Goal: Task Accomplishment & Management: Manage account settings

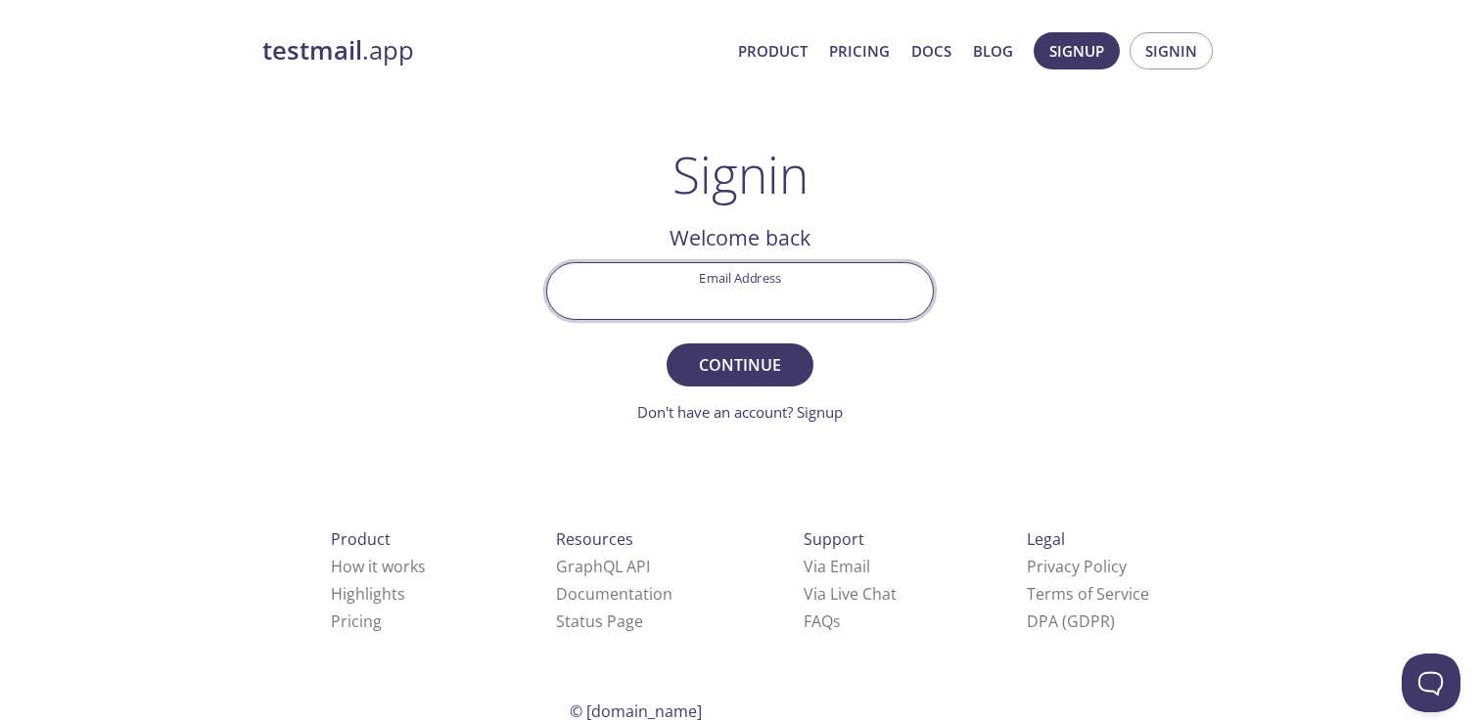
click at [820, 287] on input "Email Address" at bounding box center [740, 291] width 386 height 56
type input "[PERSON_NAME][EMAIL_ADDRESS][DOMAIN_NAME]"
click at [667, 344] on button "Continue" at bounding box center [740, 365] width 147 height 43
click at [729, 296] on input "Signin Security Code" at bounding box center [740, 291] width 386 height 56
paste input "DWXPB7D"
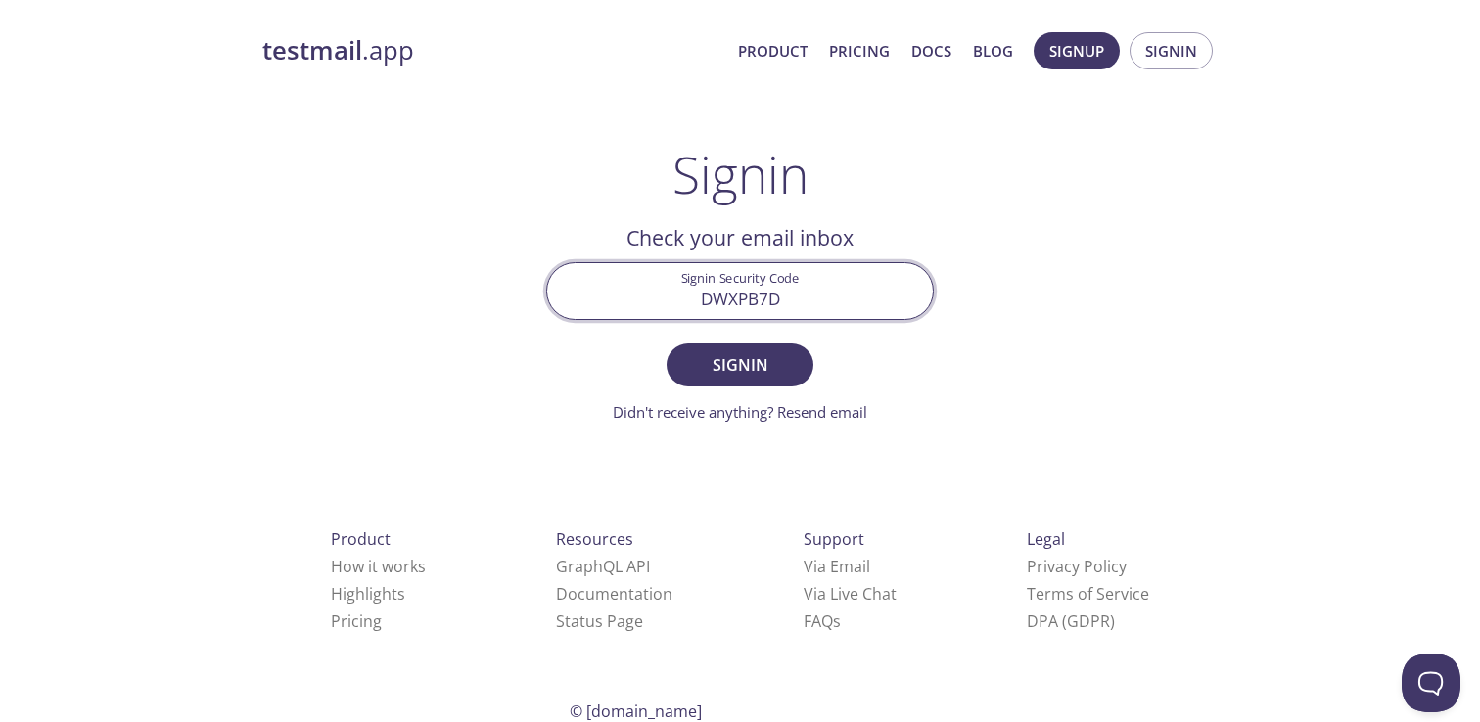
type input "DWXPB7D"
click at [667, 344] on button "Signin" at bounding box center [740, 365] width 147 height 43
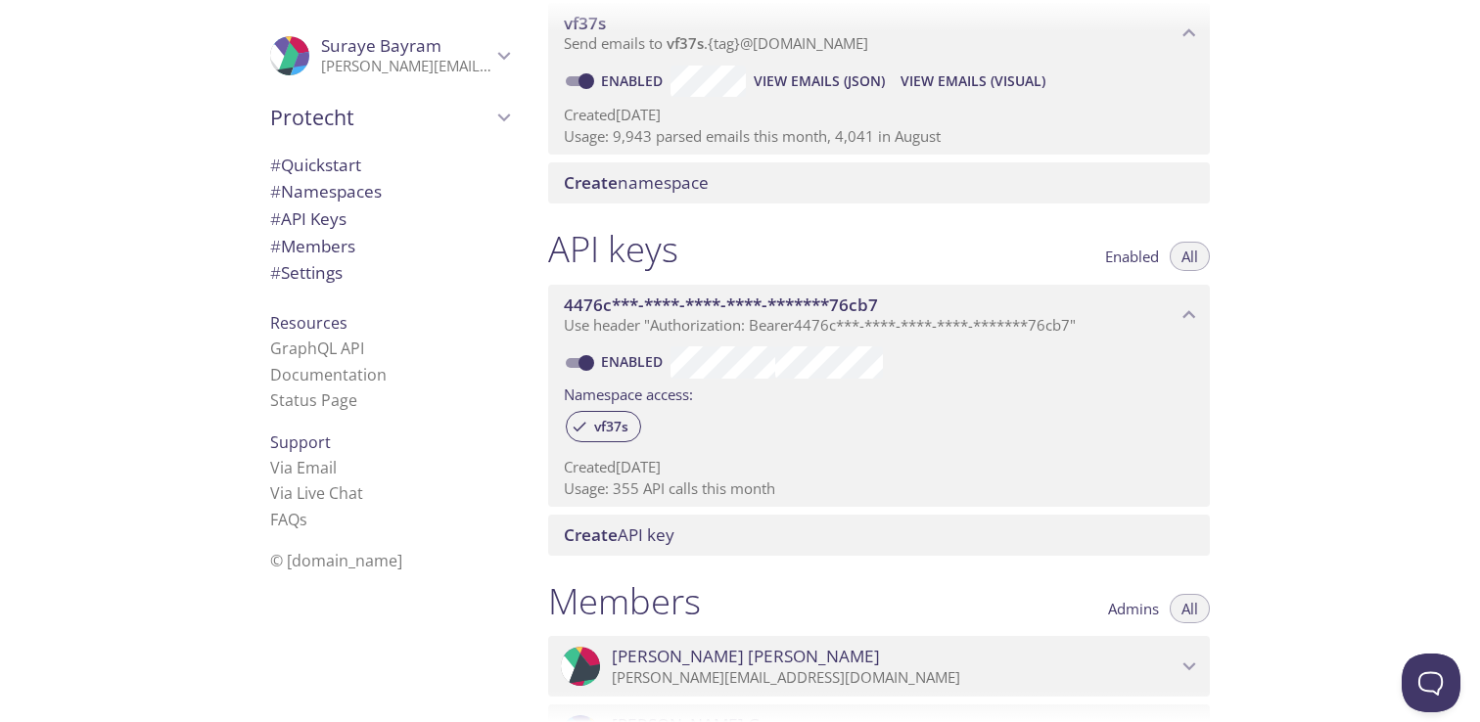
scroll to position [273, 0]
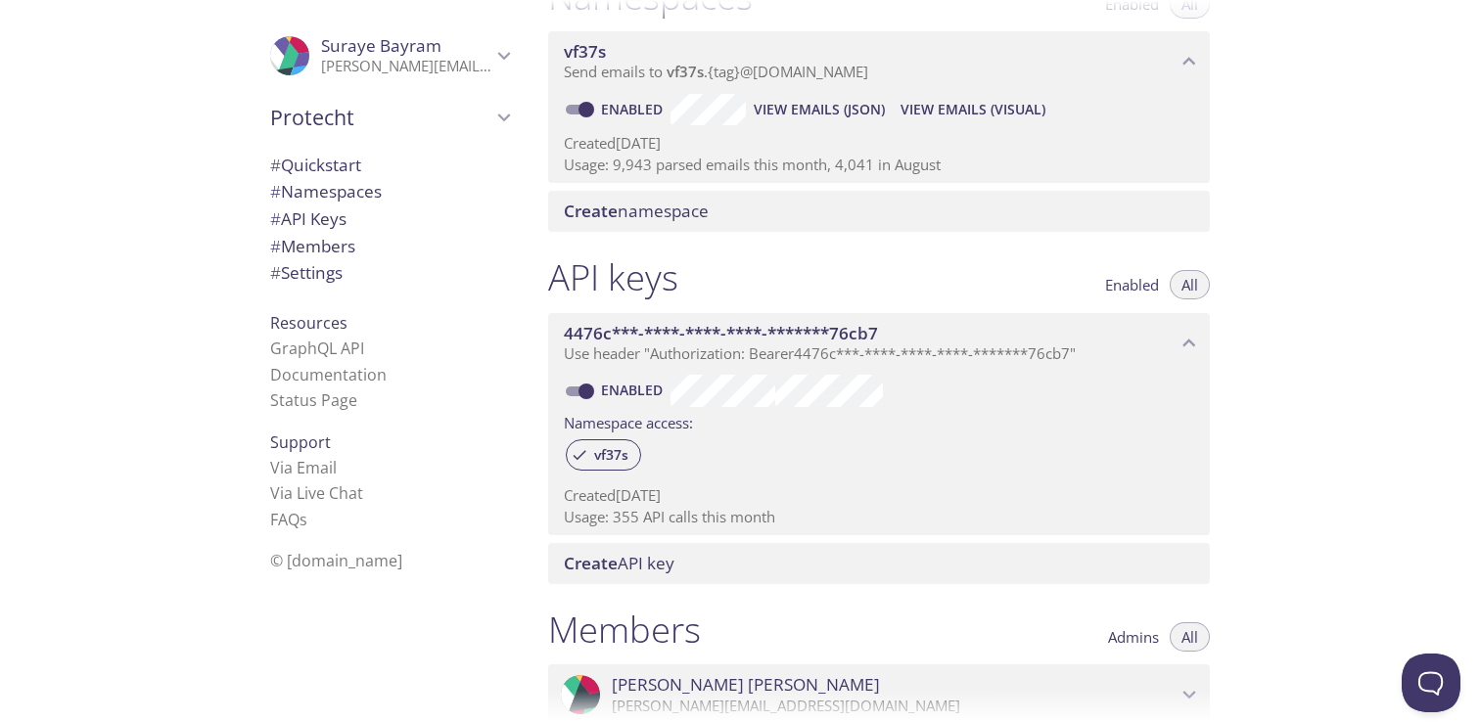
click at [777, 328] on span "4476c***-****-****-****-*******76cb7" at bounding box center [721, 333] width 314 height 23
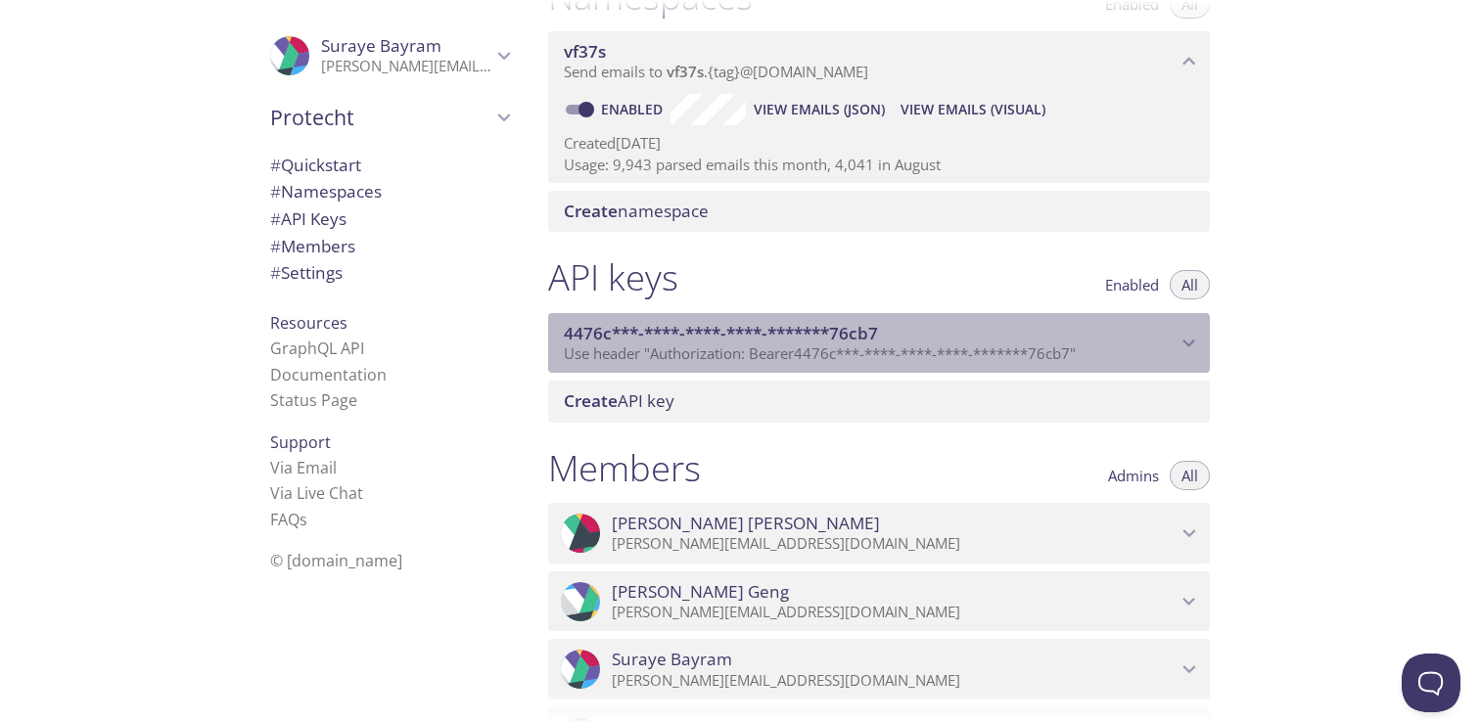
click at [778, 329] on span "4476c***-****-****-****-*******76cb7" at bounding box center [721, 333] width 314 height 23
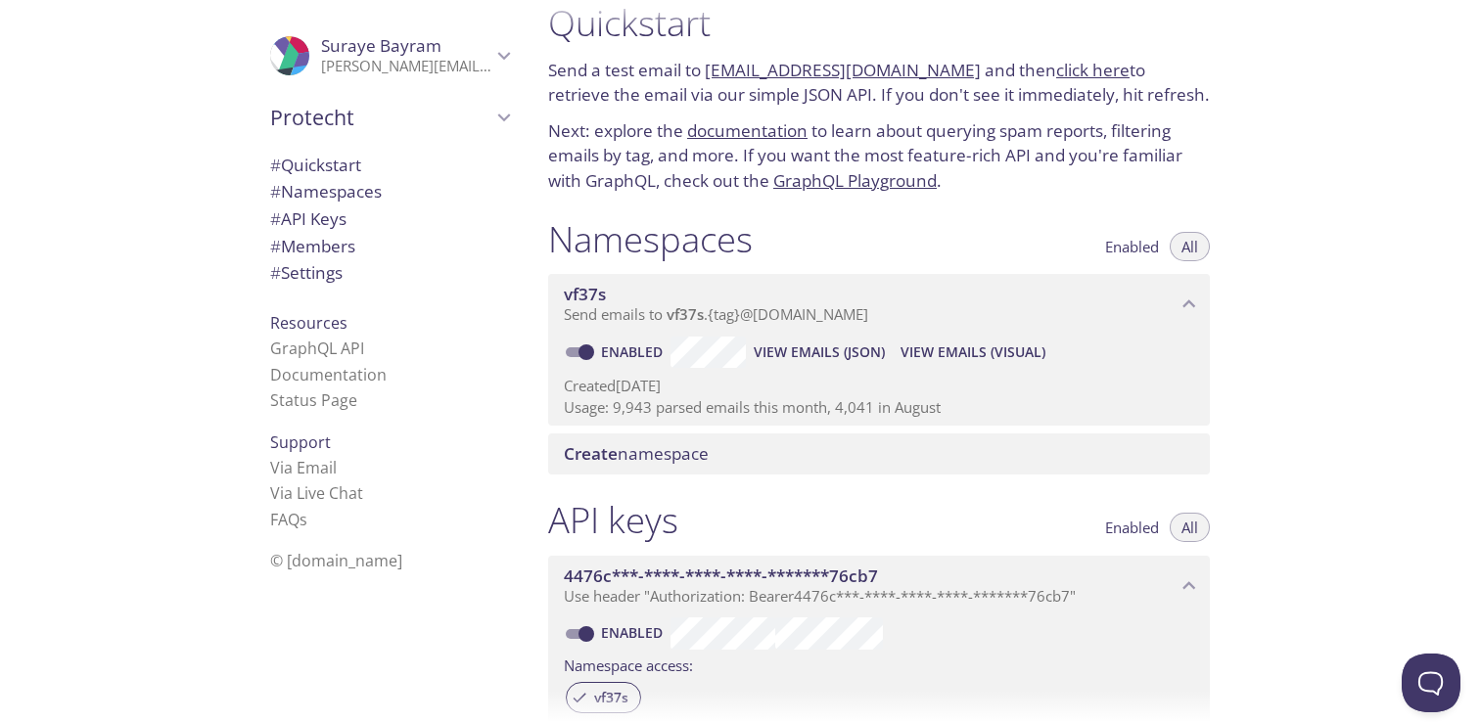
scroll to position [0, 0]
